Goal: Use online tool/utility: Utilize a website feature to perform a specific function

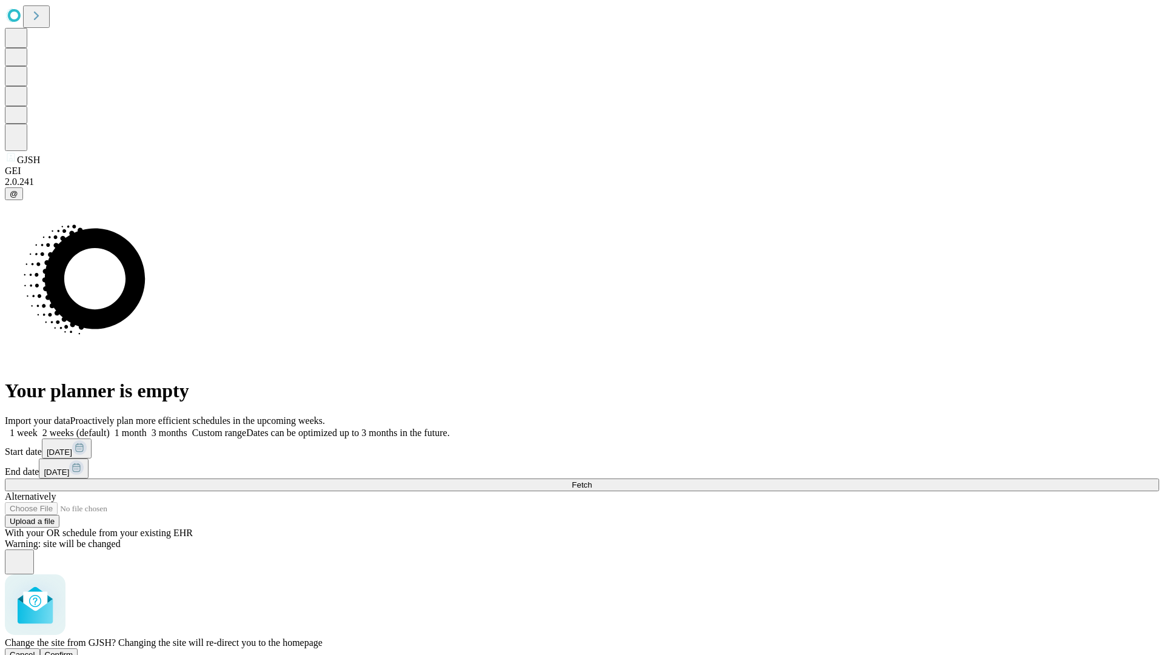
click at [73, 650] on span "Confirm" at bounding box center [59, 654] width 29 height 9
click at [147, 428] on label "1 month" at bounding box center [128, 433] width 37 height 10
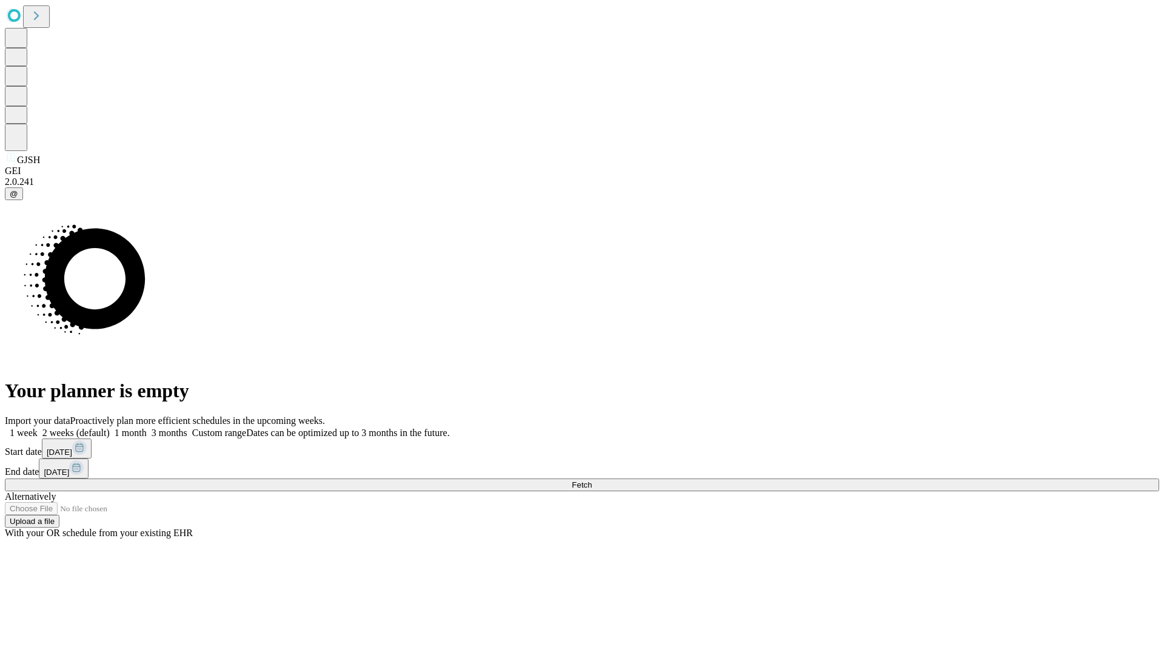
click at [592, 480] on span "Fetch" at bounding box center [582, 484] width 20 height 9
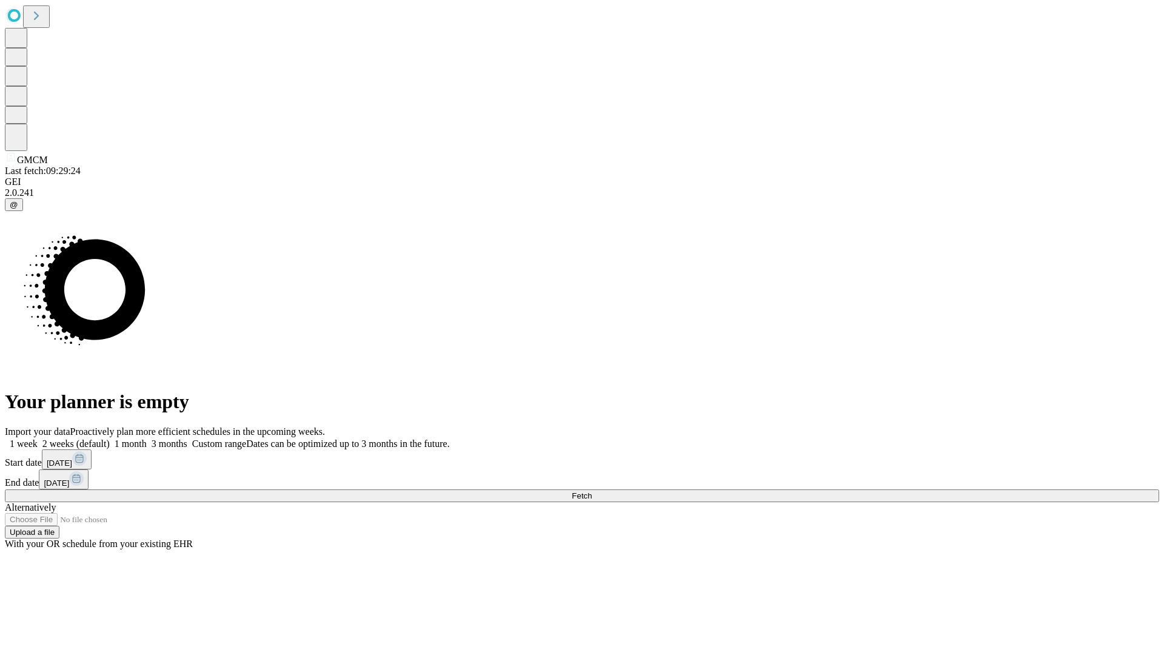
click at [147, 438] on label "1 month" at bounding box center [128, 443] width 37 height 10
click at [592, 491] on span "Fetch" at bounding box center [582, 495] width 20 height 9
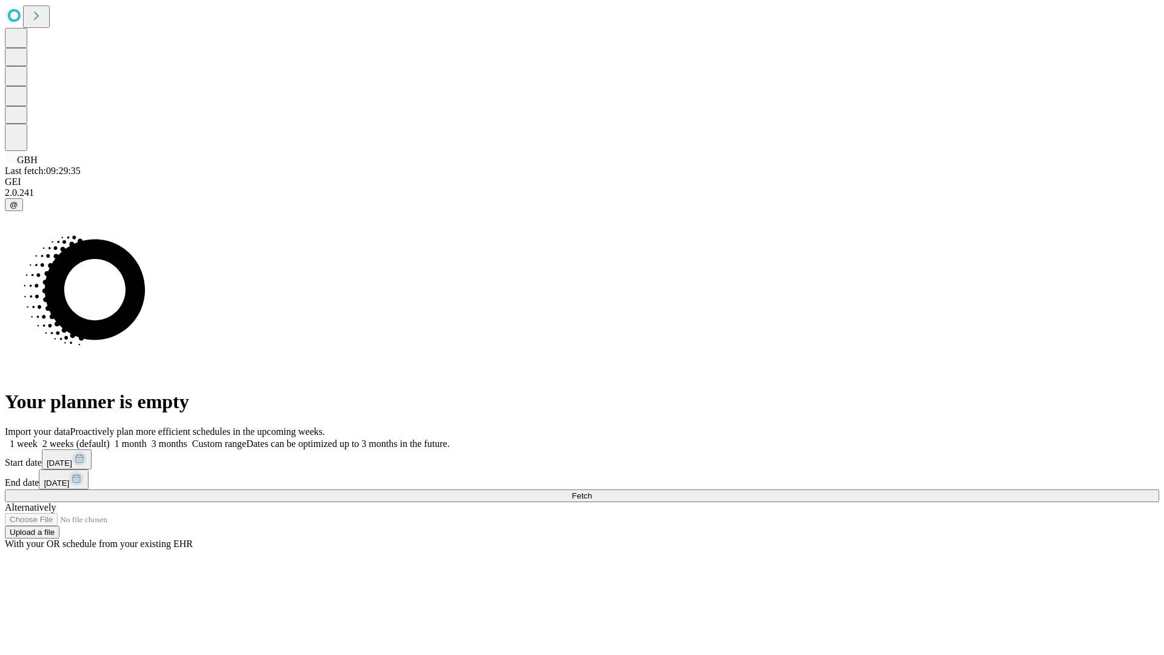
click at [147, 438] on label "1 month" at bounding box center [128, 443] width 37 height 10
click at [592, 491] on span "Fetch" at bounding box center [582, 495] width 20 height 9
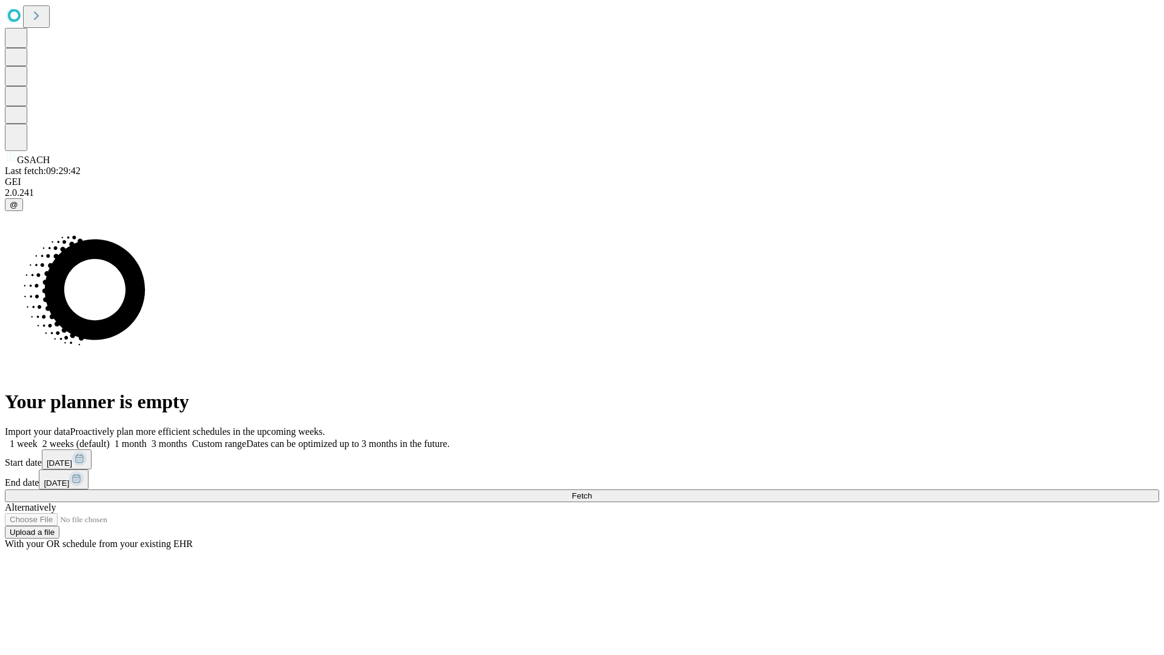
click at [147, 438] on label "1 month" at bounding box center [128, 443] width 37 height 10
click at [592, 491] on span "Fetch" at bounding box center [582, 495] width 20 height 9
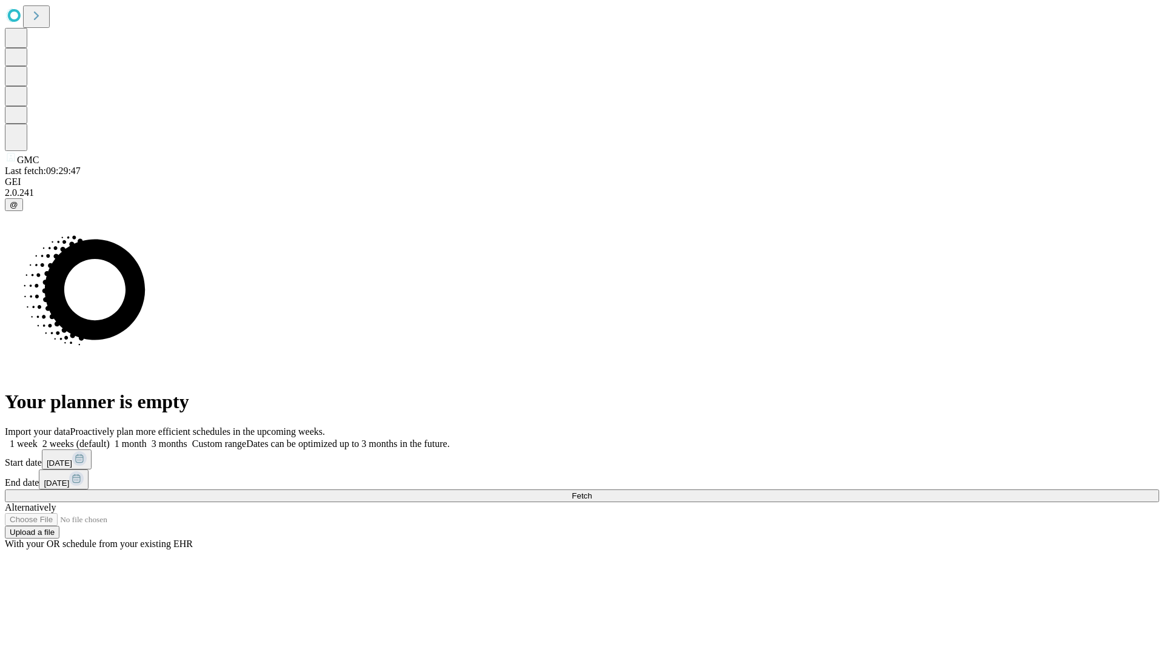
click at [592, 491] on span "Fetch" at bounding box center [582, 495] width 20 height 9
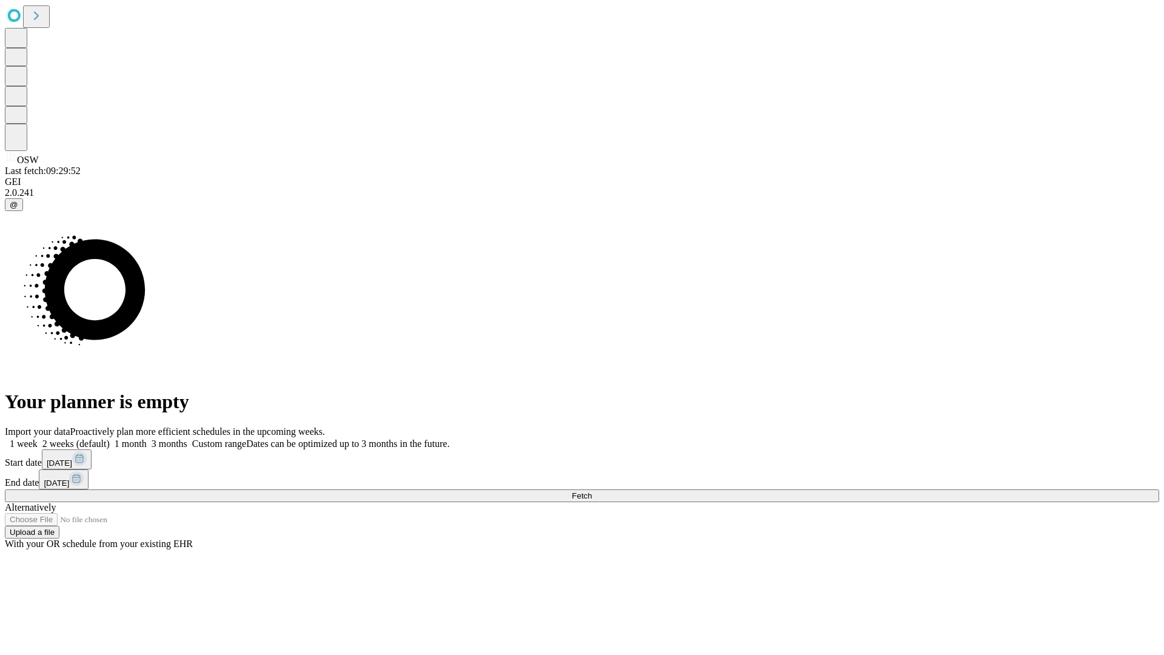
click at [147, 438] on label "1 month" at bounding box center [128, 443] width 37 height 10
click at [592, 491] on span "Fetch" at bounding box center [582, 495] width 20 height 9
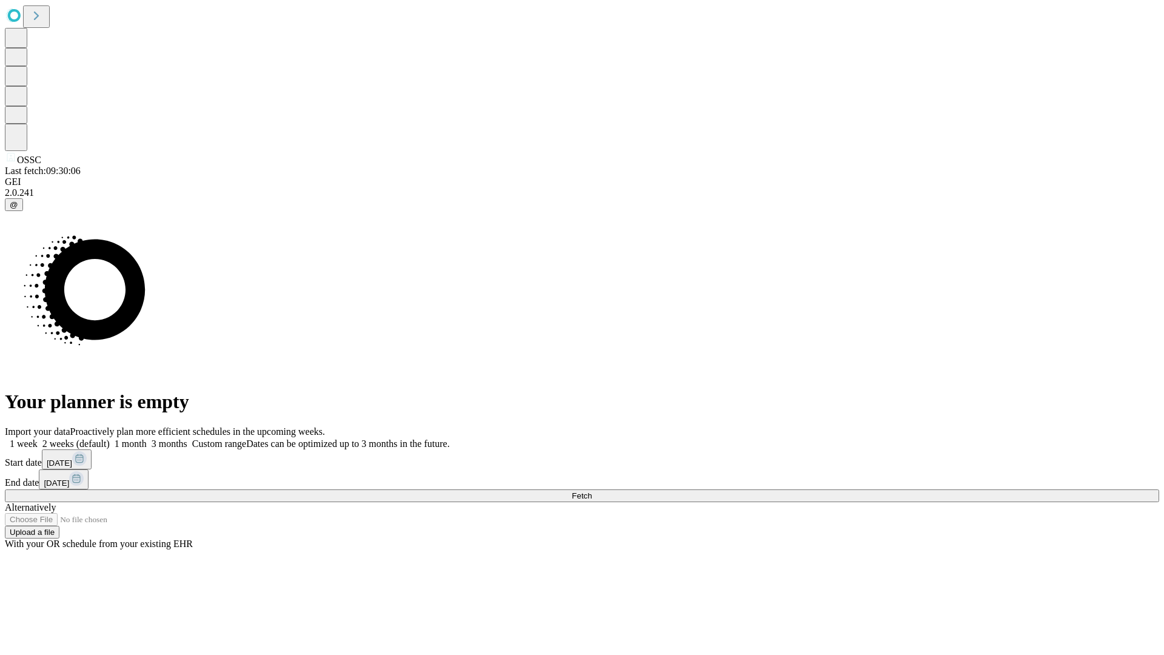
click at [592, 491] on span "Fetch" at bounding box center [582, 495] width 20 height 9
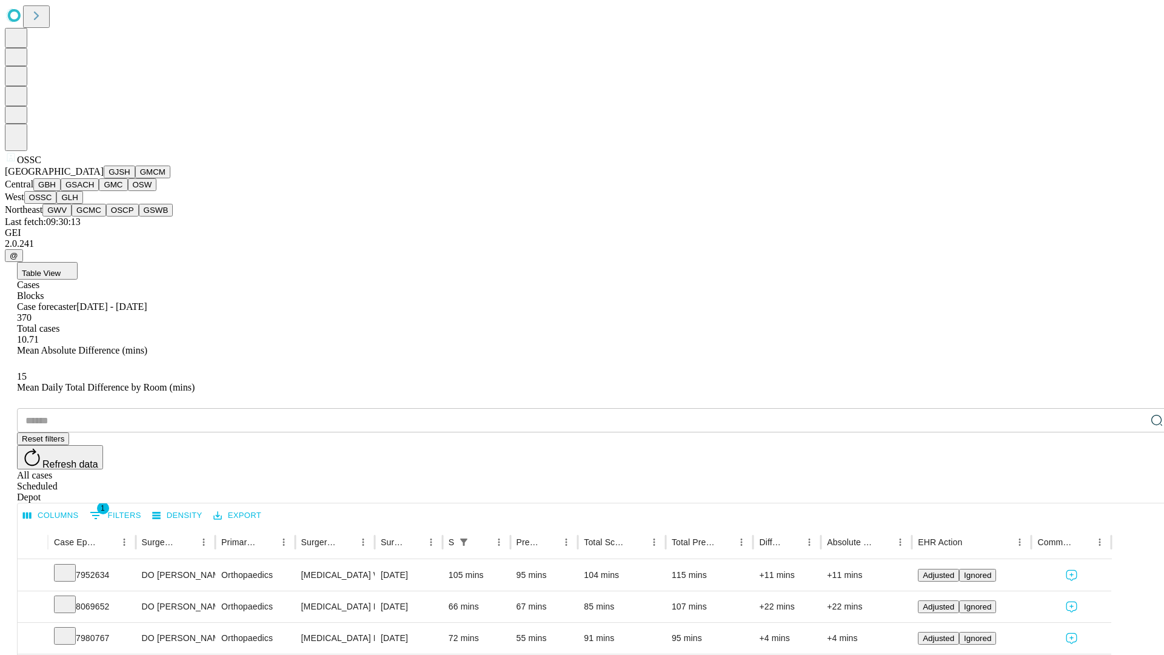
click at [82, 204] on button "GLH" at bounding box center [69, 197] width 26 height 13
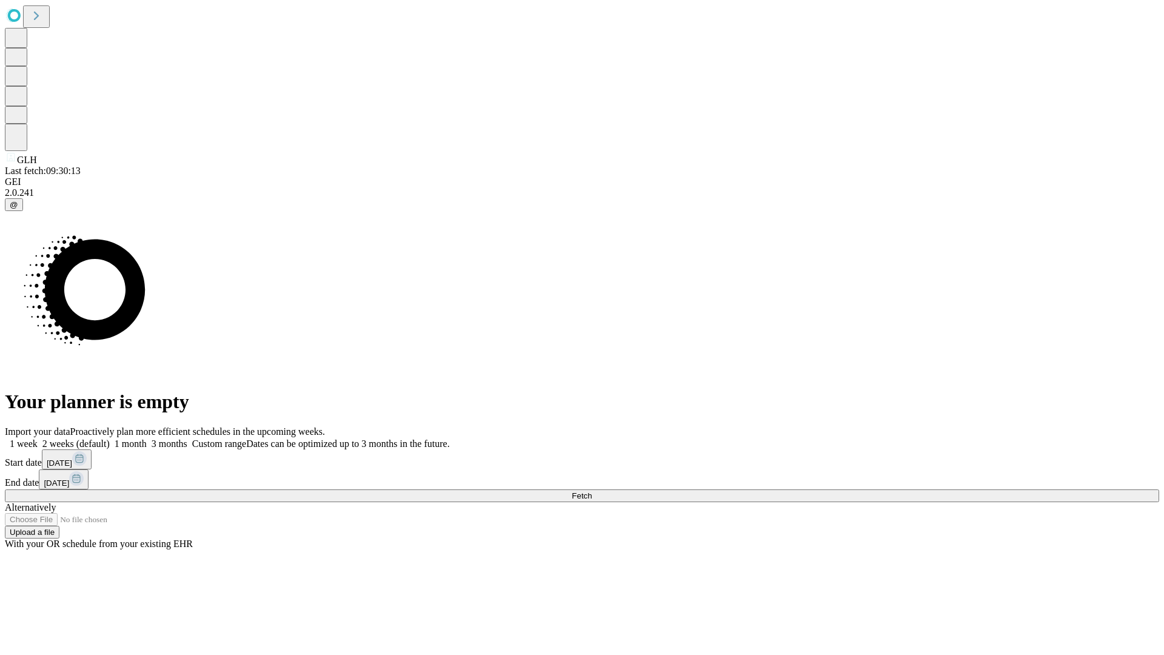
click at [147, 438] on label "1 month" at bounding box center [128, 443] width 37 height 10
click at [592, 491] on span "Fetch" at bounding box center [582, 495] width 20 height 9
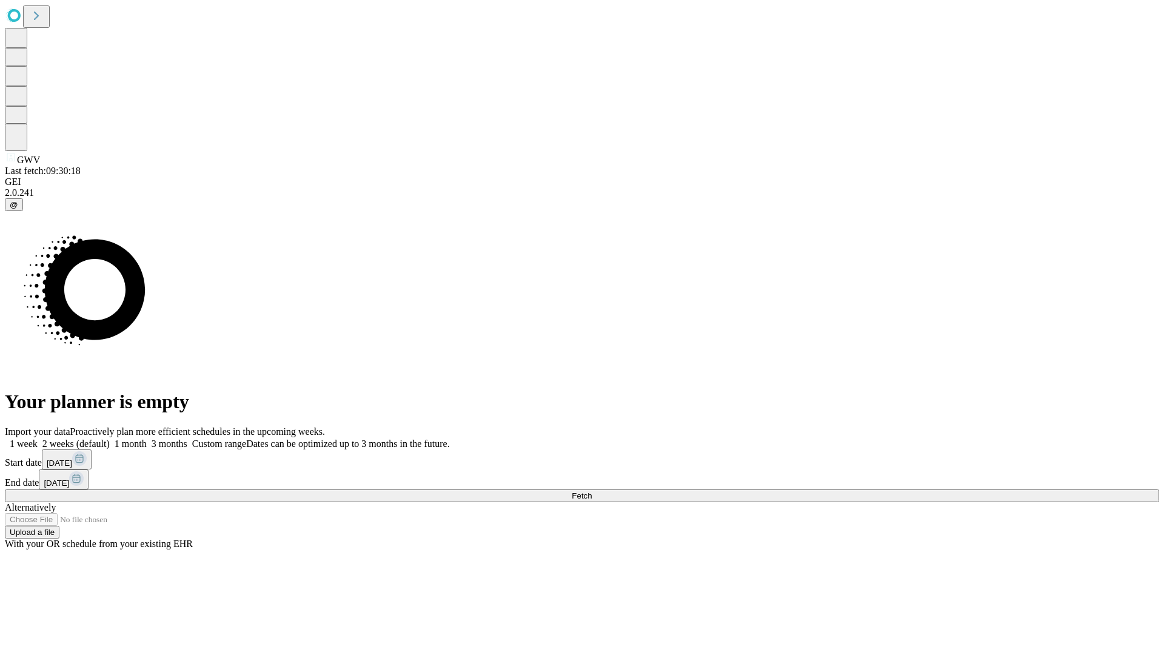
click at [147, 438] on label "1 month" at bounding box center [128, 443] width 37 height 10
click at [592, 491] on span "Fetch" at bounding box center [582, 495] width 20 height 9
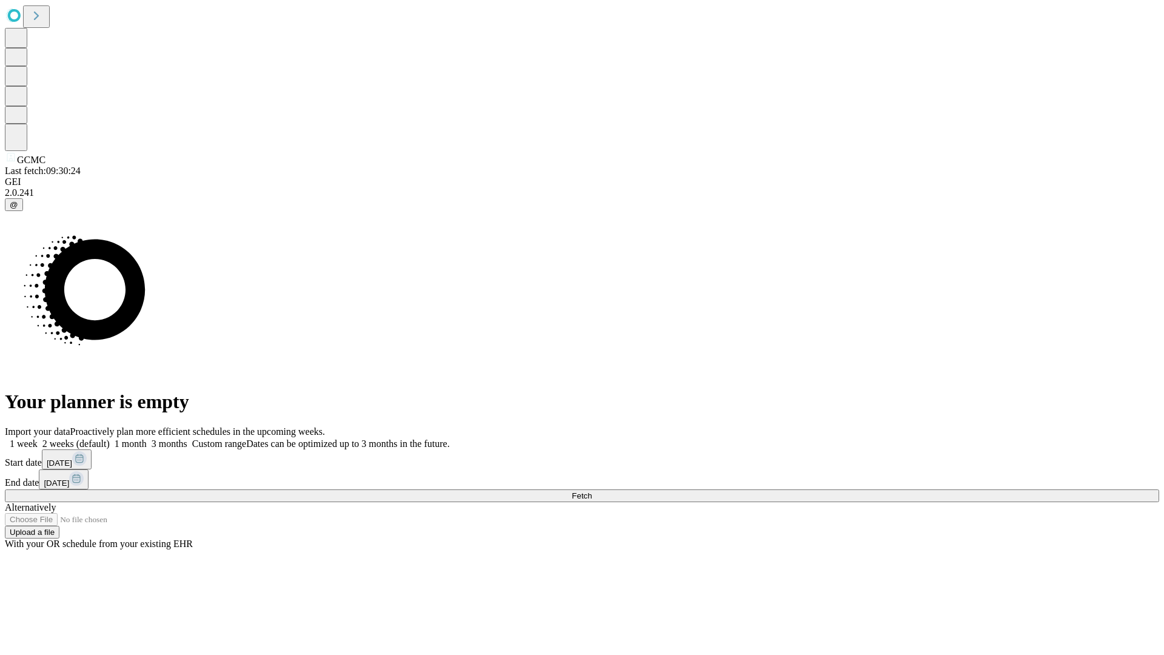
click at [592, 491] on span "Fetch" at bounding box center [582, 495] width 20 height 9
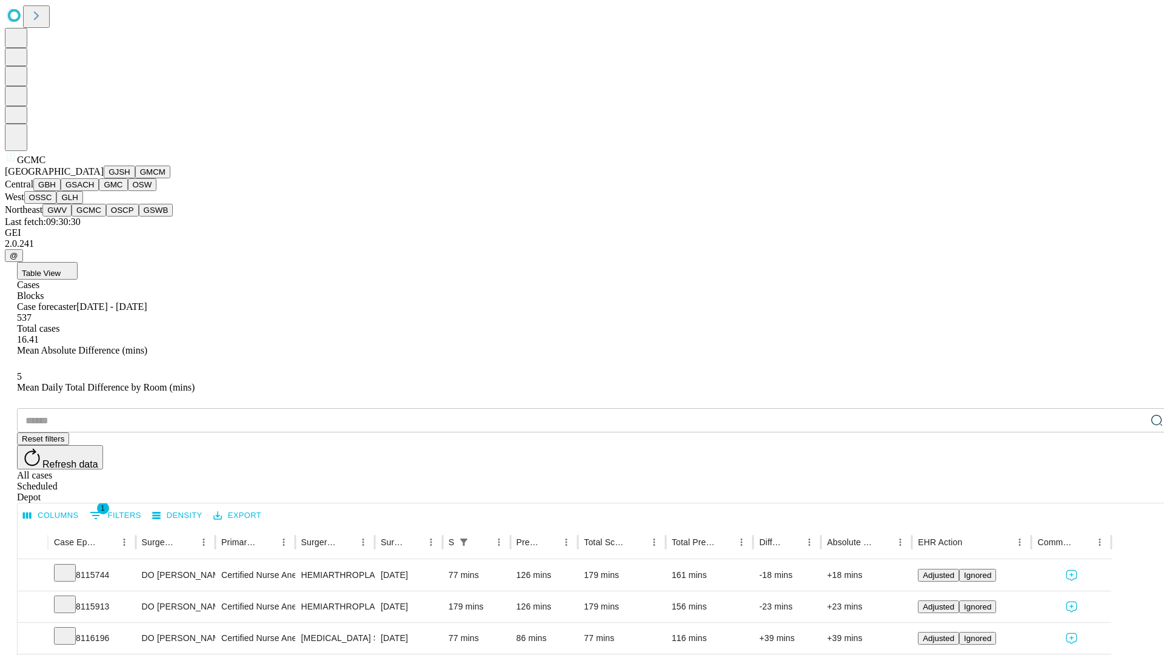
click at [106, 216] on button "OSCP" at bounding box center [122, 210] width 33 height 13
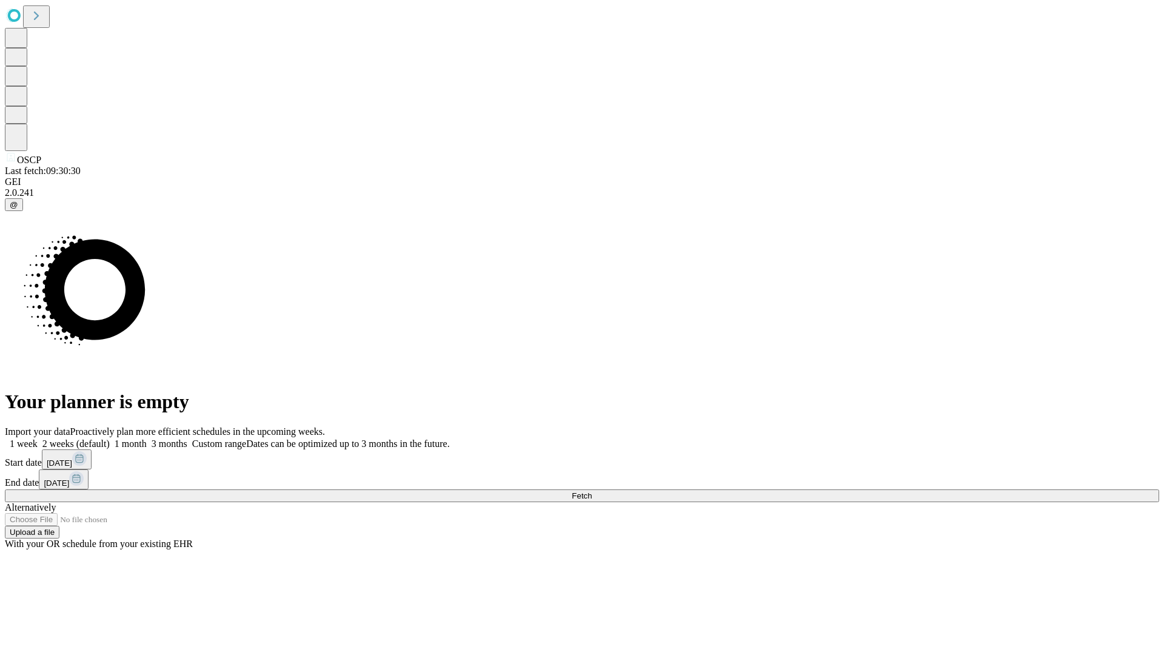
click at [147, 438] on label "1 month" at bounding box center [128, 443] width 37 height 10
click at [592, 491] on span "Fetch" at bounding box center [582, 495] width 20 height 9
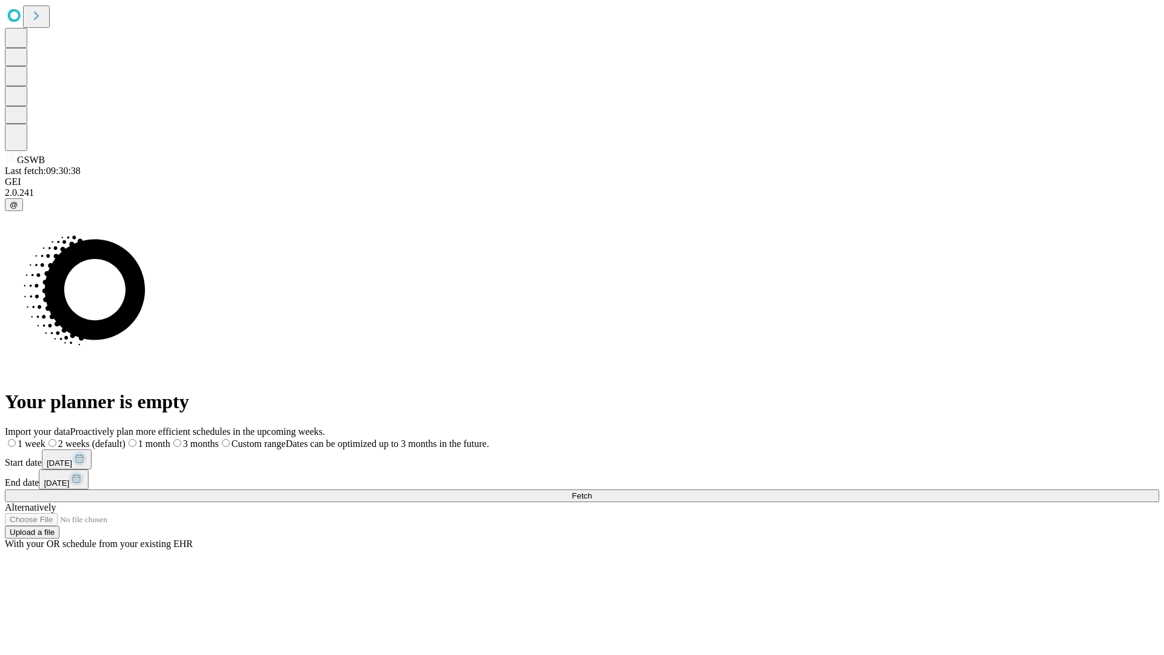
click at [170, 438] on label "1 month" at bounding box center [148, 443] width 45 height 10
click at [592, 491] on span "Fetch" at bounding box center [582, 495] width 20 height 9
